Goal: Task Accomplishment & Management: Manage account settings

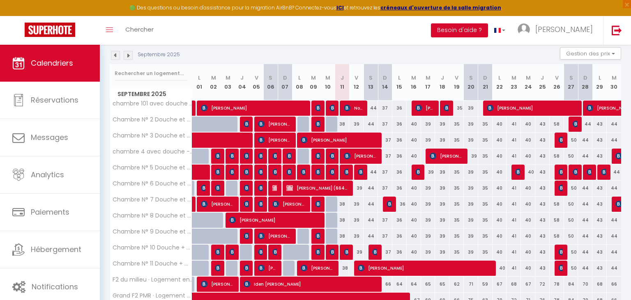
click at [332, 108] on img at bounding box center [333, 108] width 7 height 7
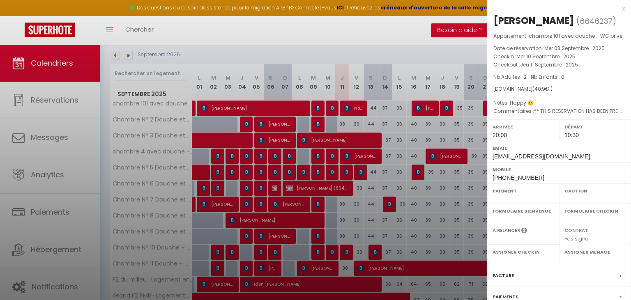
select select "OK"
select select "1"
select select "0"
select select "1"
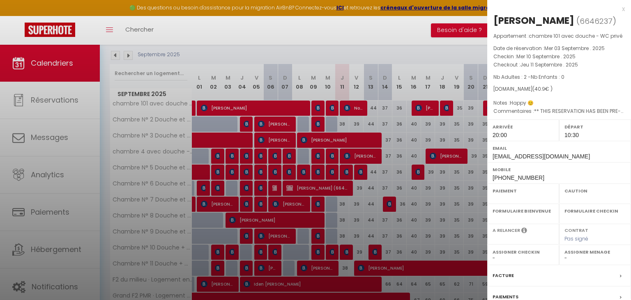
select select
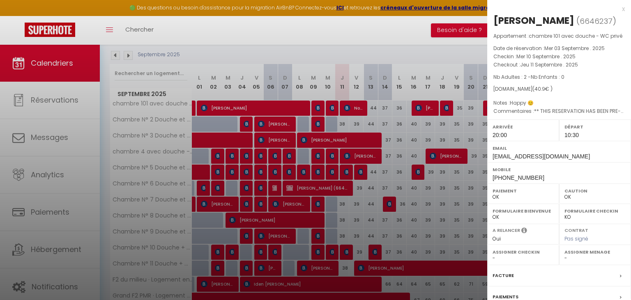
click at [347, 171] on div at bounding box center [315, 150] width 631 height 300
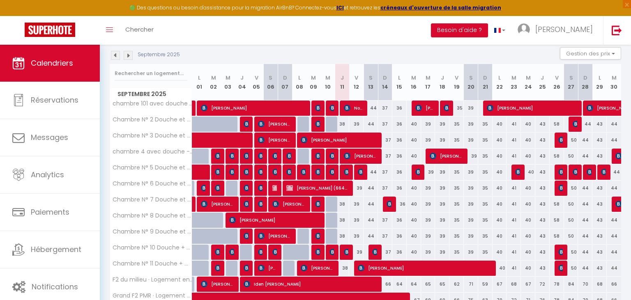
click at [347, 171] on img at bounding box center [347, 172] width 7 height 7
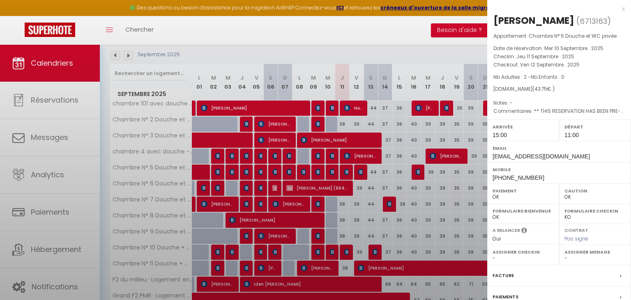
select select "KO"
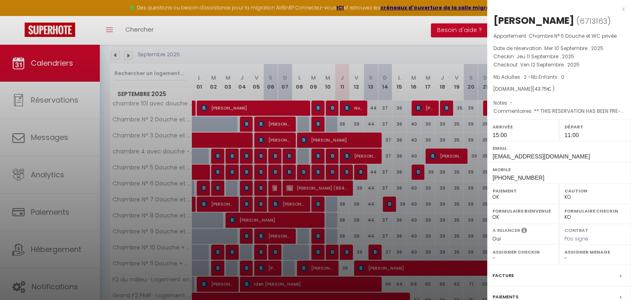
click at [345, 251] on div at bounding box center [315, 150] width 631 height 300
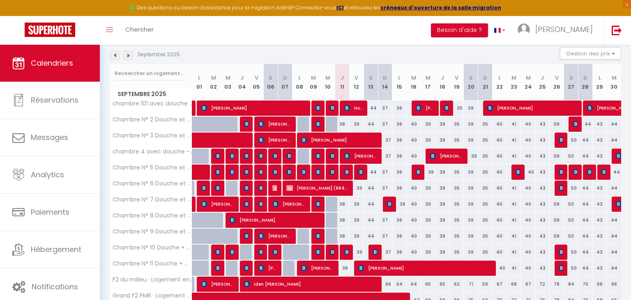
click at [345, 251] on img at bounding box center [347, 252] width 7 height 7
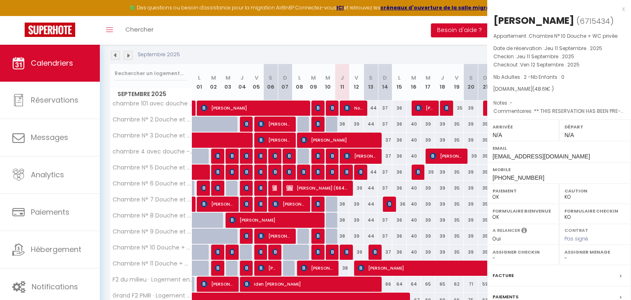
select select "0"
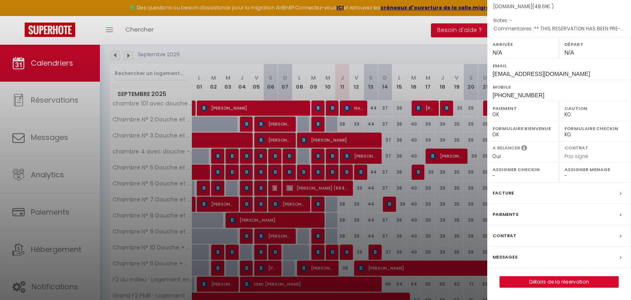
scroll to position [94, 0]
click at [505, 258] on label "Messages" at bounding box center [505, 257] width 25 height 9
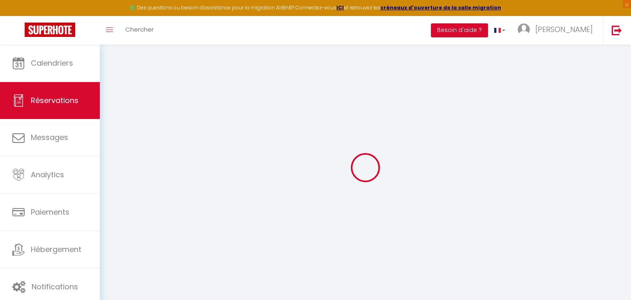
select select
checkbox input "false"
select select
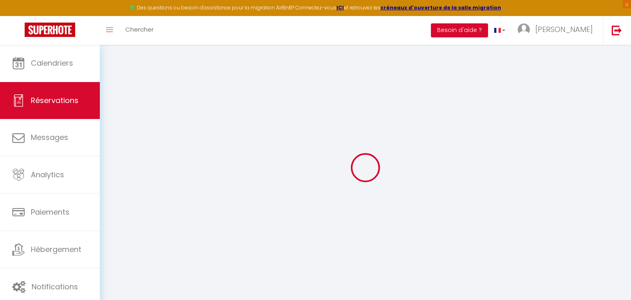
checkbox input "false"
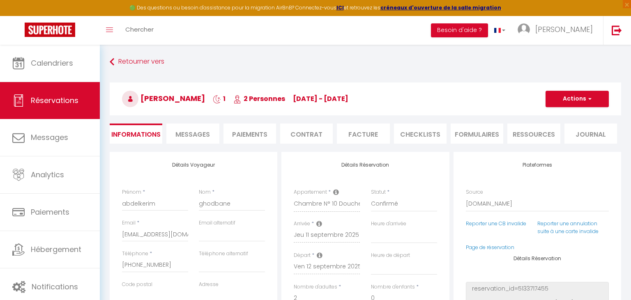
select select
checkbox input "false"
type textarea "** THIS RESERVATION HAS BEEN PRE-PAID ** BOOKING NOTE : Payment charge is EUR 0…"
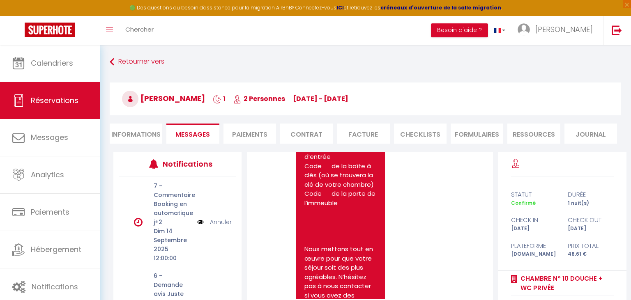
scroll to position [2004, 0]
